Goal: Navigation & Orientation: Find specific page/section

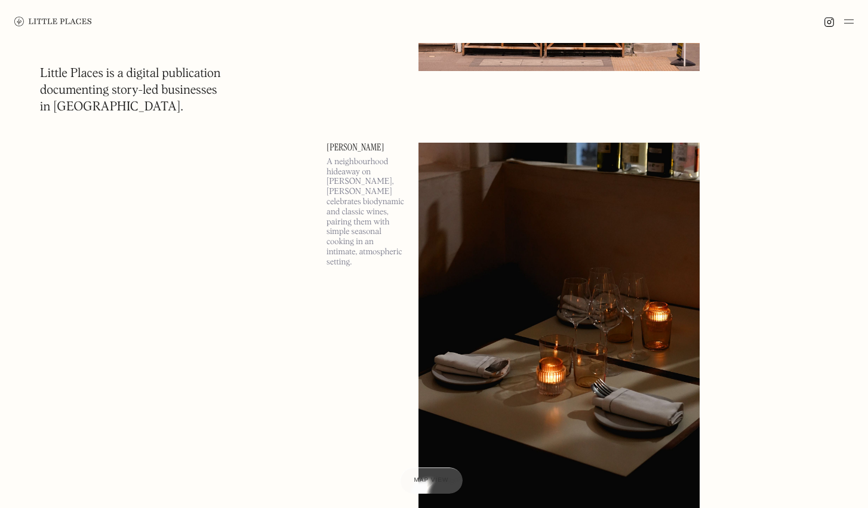
scroll to position [492, 0]
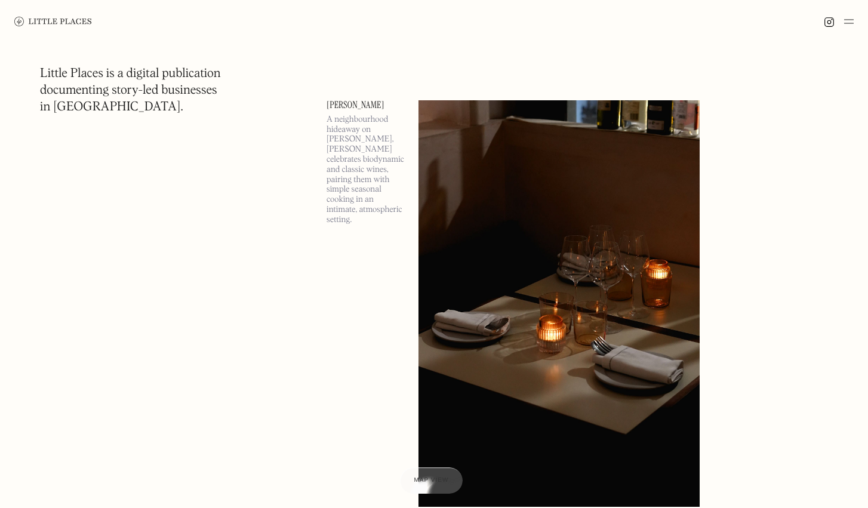
click at [847, 23] on img at bounding box center [849, 21] width 10 height 14
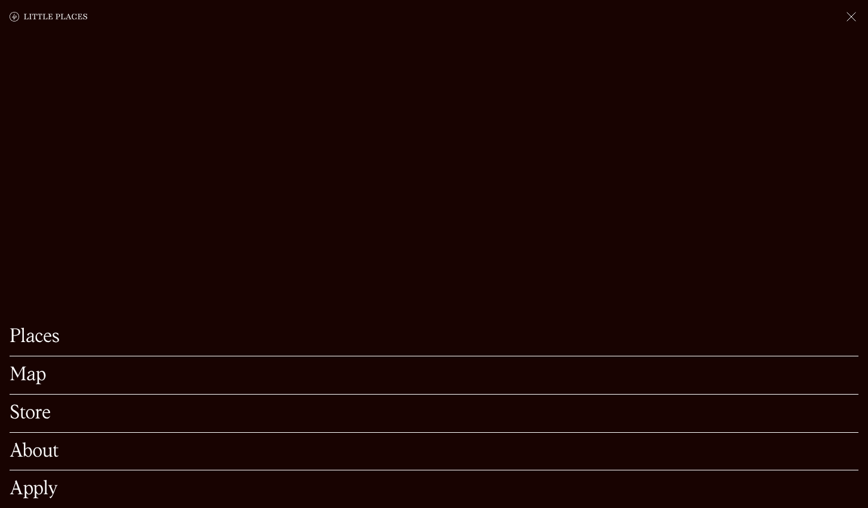
click at [57, 376] on link "Map" at bounding box center [434, 375] width 849 height 18
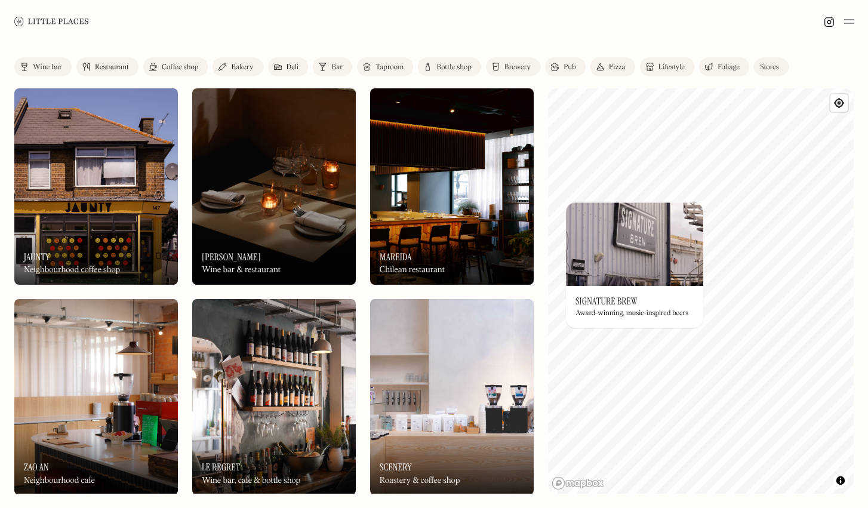
click at [566, 309] on div "On Our Radar Signature Brew Award-winning, music-inspired beers" at bounding box center [634, 307] width 137 height 42
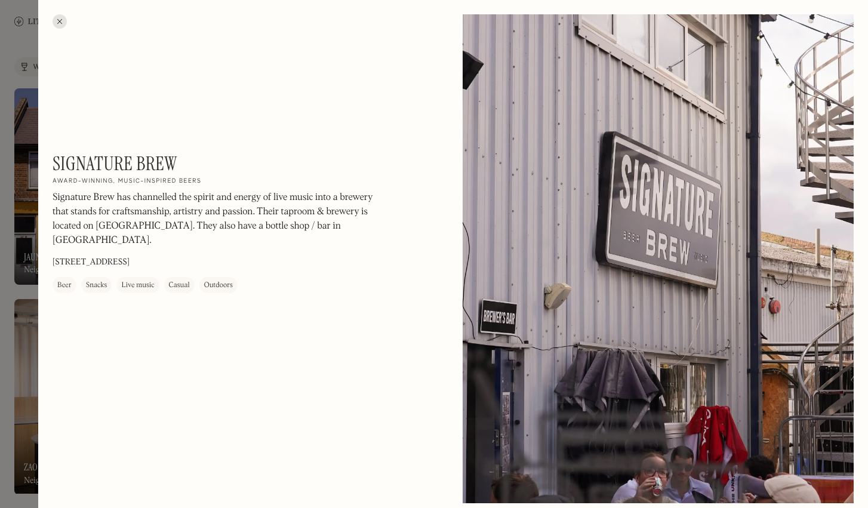
click at [55, 19] on div at bounding box center [60, 21] width 14 height 14
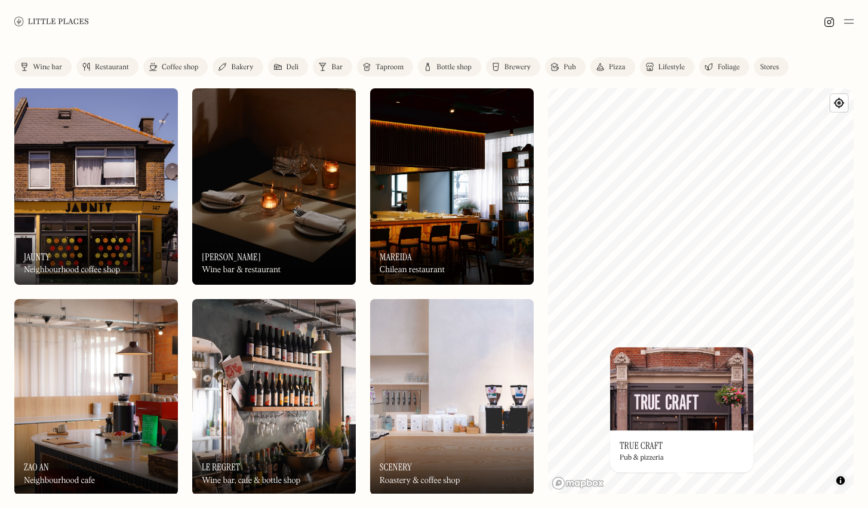
click at [840, 476] on span "Toggle attribution" at bounding box center [840, 480] width 7 height 13
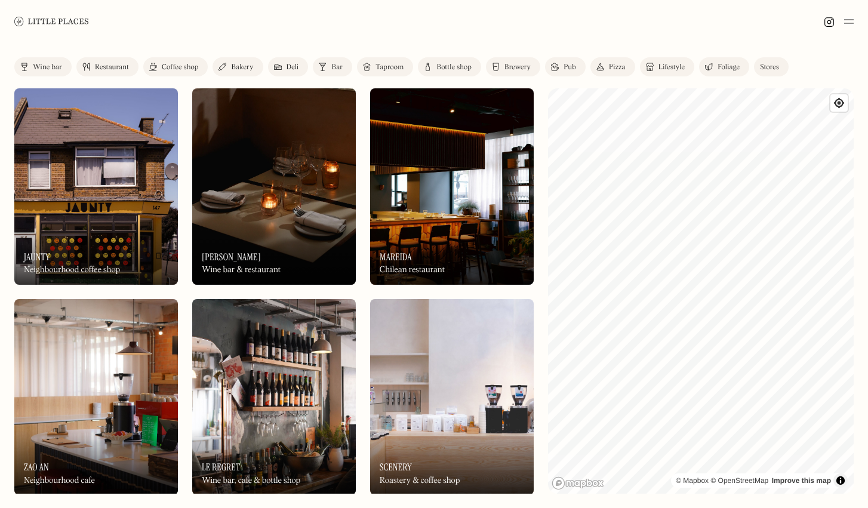
click at [840, 482] on span "Toggle attribution" at bounding box center [840, 480] width 7 height 13
click at [727, 496] on div "Label Wine bar Restaurant Coffee shop Bakery Deli Bar Taproom Bottle shop Brewe…" at bounding box center [434, 275] width 868 height 465
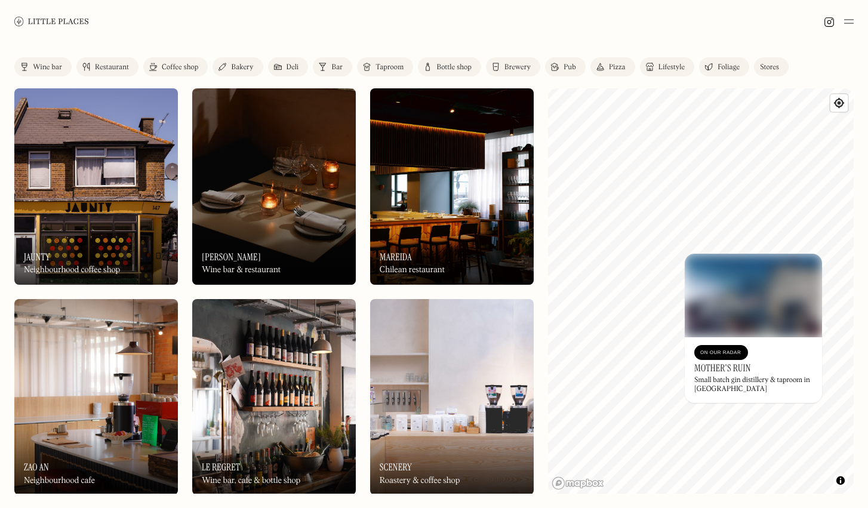
click at [768, 255] on img at bounding box center [752, 296] width 137 height 84
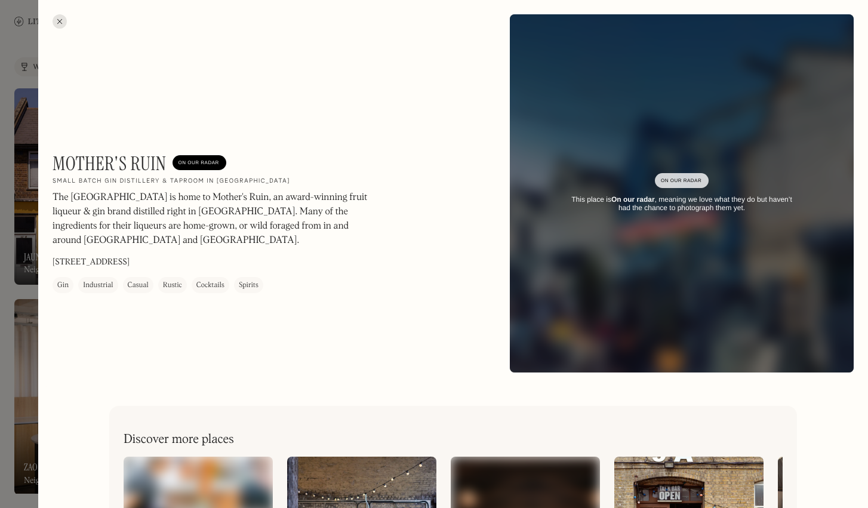
click at [57, 21] on div at bounding box center [60, 21] width 14 height 14
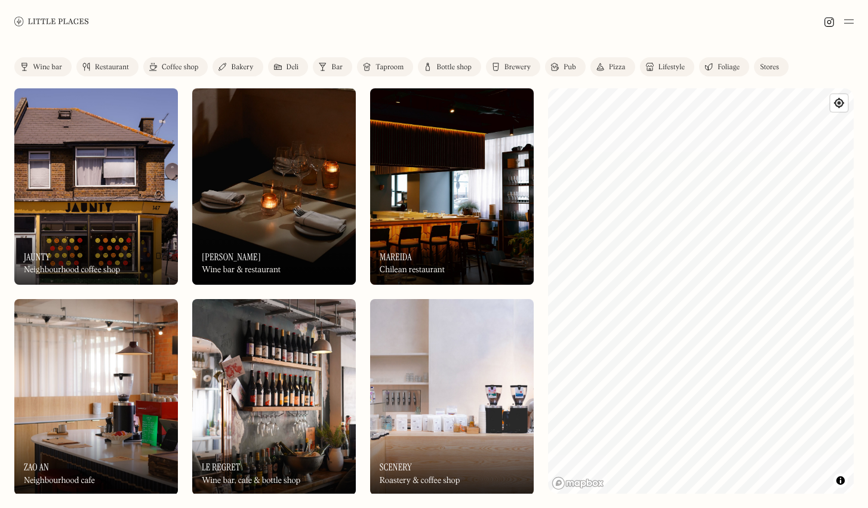
click at [835, 0] on html "Places Map Store About Apply 🍪 Accept cookies Settings Close Cookie Popup Close…" at bounding box center [434, 254] width 868 height 508
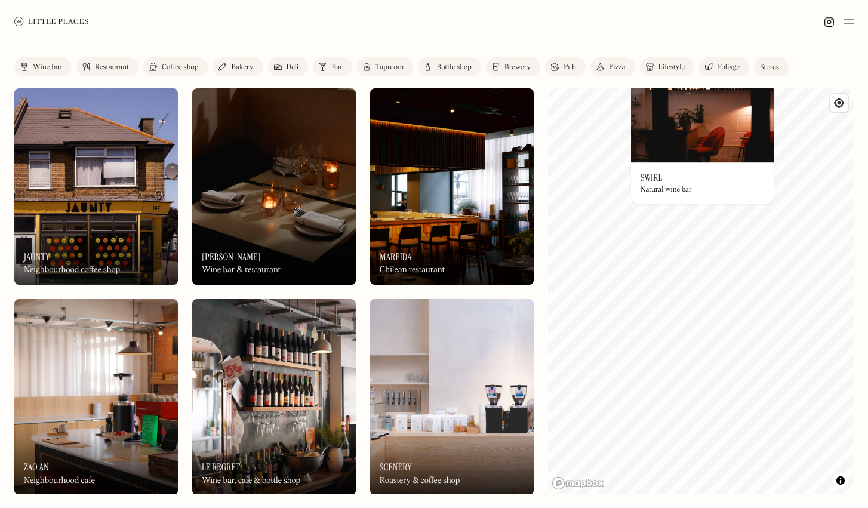
click at [730, 278] on div "© Mapbox © OpenStreetMap Improve this map On Our Radar Swirl Natural wine bar ×" at bounding box center [701, 290] width 306 height 405
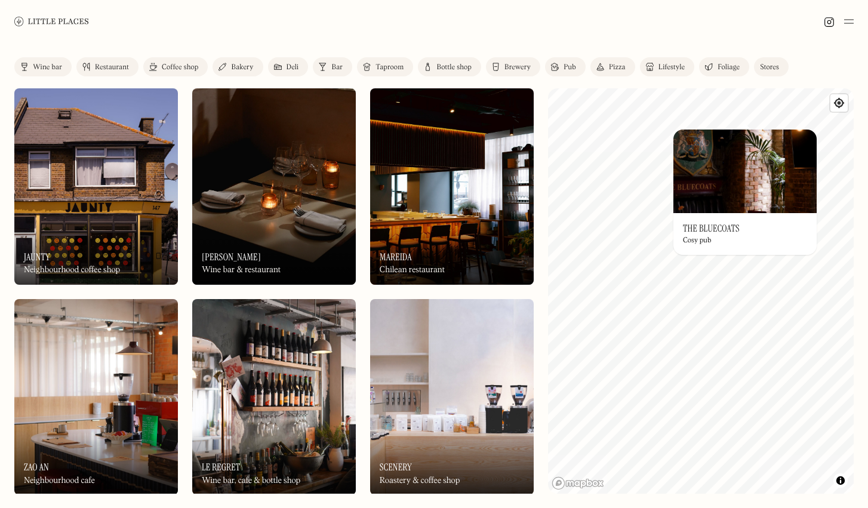
drag, startPoint x: 830, startPoint y: 106, endPoint x: 776, endPoint y: 219, distance: 125.5
click at [776, 233] on div "© Mapbox © OpenStreetMap Improve this map On Our Radar The Bluecoats Cosy pub ×" at bounding box center [701, 290] width 306 height 405
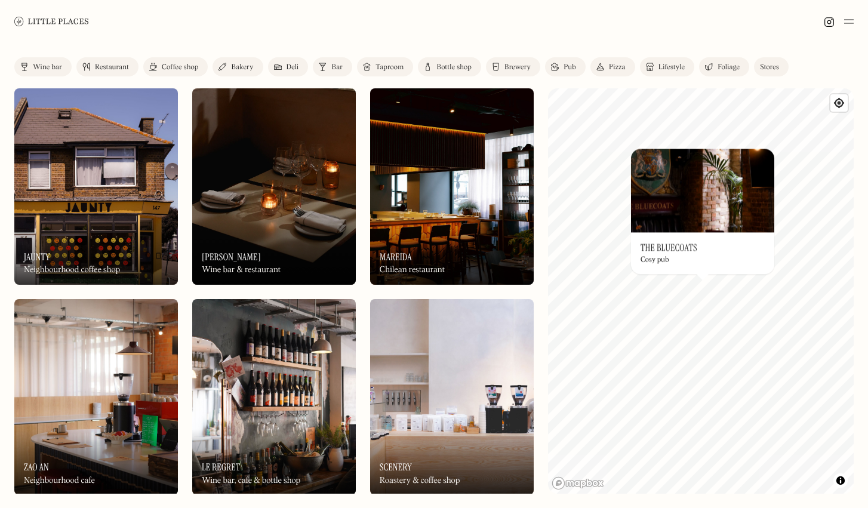
click at [737, 196] on img at bounding box center [702, 191] width 143 height 84
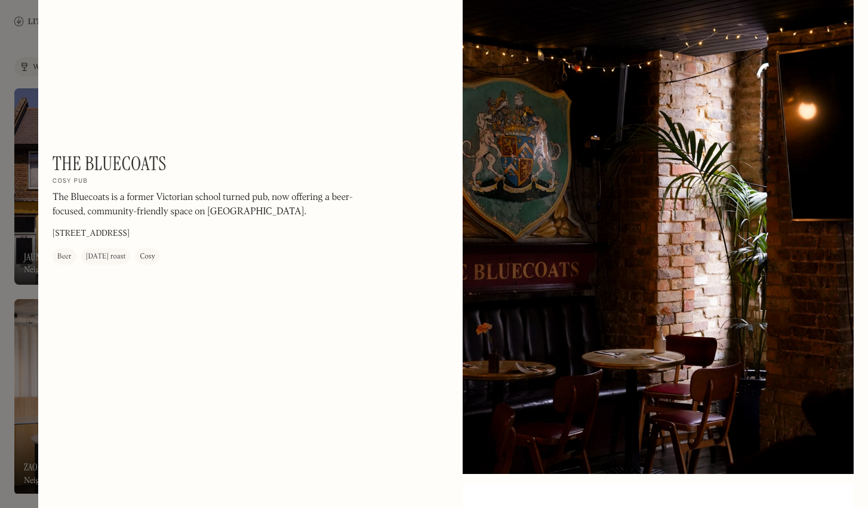
scroll to position [36, 0]
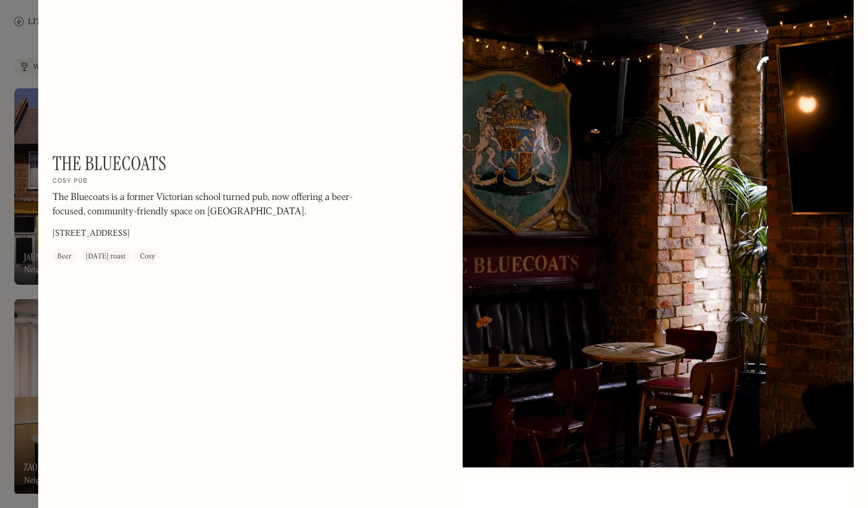
click at [23, 105] on div at bounding box center [434, 254] width 868 height 508
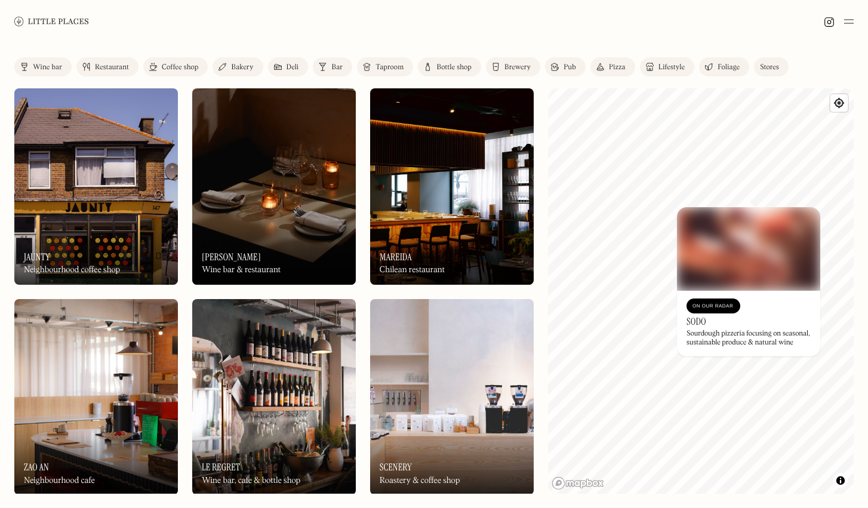
click at [718, 220] on div "© Mapbox © OpenStreetMap Improve this map On Our Radar Sodo Sourdough pizzeria …" at bounding box center [701, 290] width 306 height 405
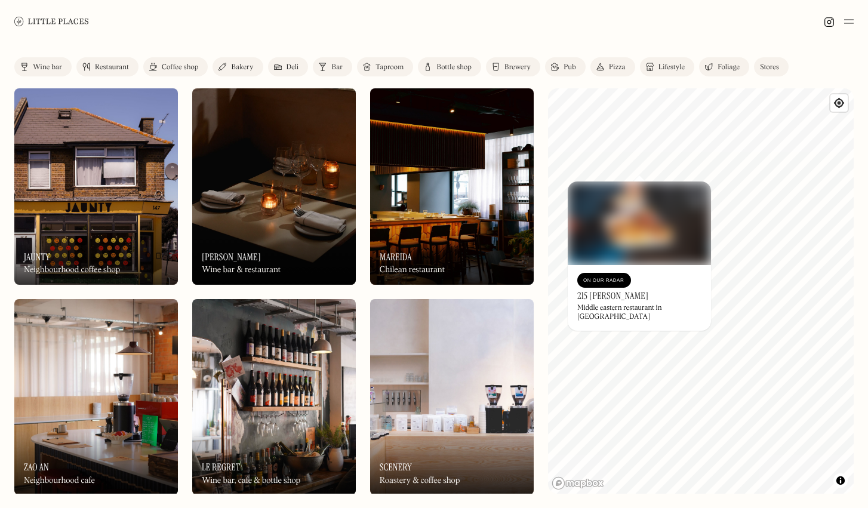
click at [611, 193] on img at bounding box center [639, 223] width 143 height 84
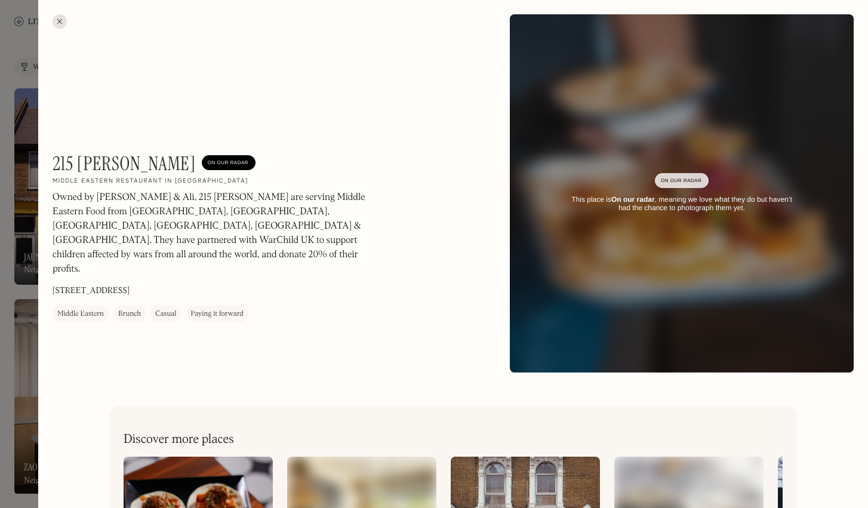
click at [600, 217] on img at bounding box center [681, 194] width 412 height 430
click at [37, 218] on div at bounding box center [434, 254] width 868 height 508
